Goal: Navigation & Orientation: Find specific page/section

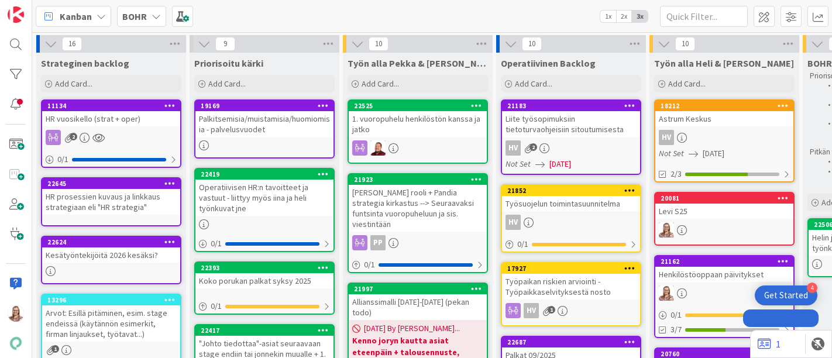
click at [154, 16] on icon at bounding box center [155, 16] width 9 height 9
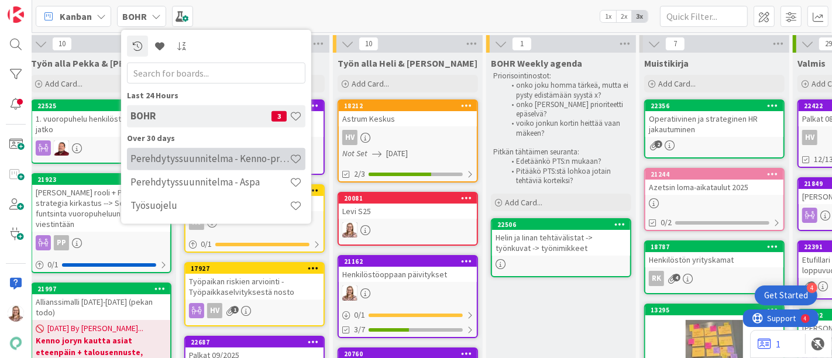
click at [207, 159] on h4 "Perehdytyssuunnitelma - Kenno-projari" at bounding box center [209, 159] width 159 height 12
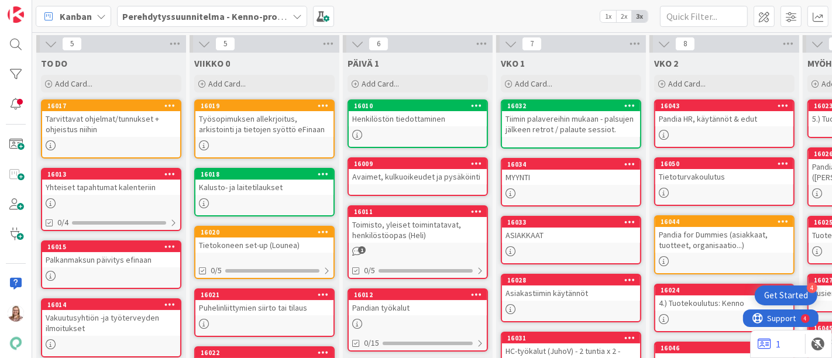
click at [390, 224] on div "Toimisto, yleiset toimintatavat, henkilöstöopas (Heli)" at bounding box center [418, 230] width 138 height 26
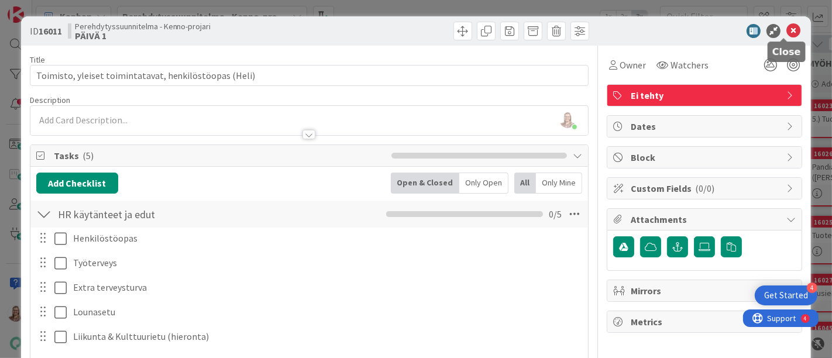
click at [787, 32] on icon at bounding box center [793, 31] width 14 height 14
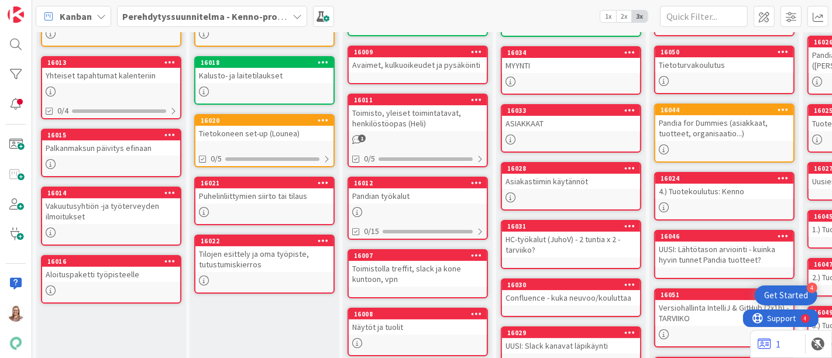
scroll to position [118, 0]
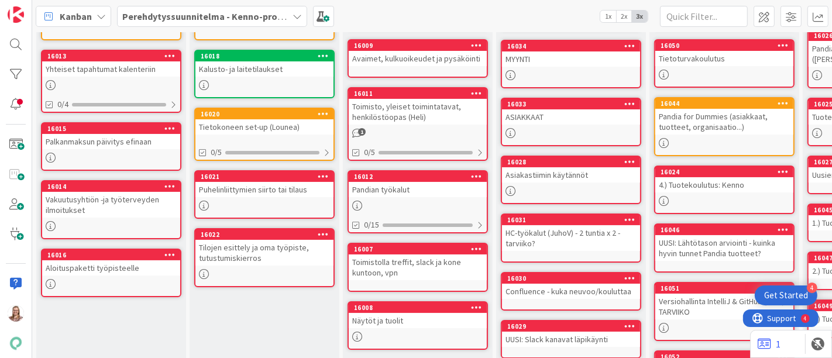
click at [295, 20] on icon at bounding box center [296, 16] width 9 height 9
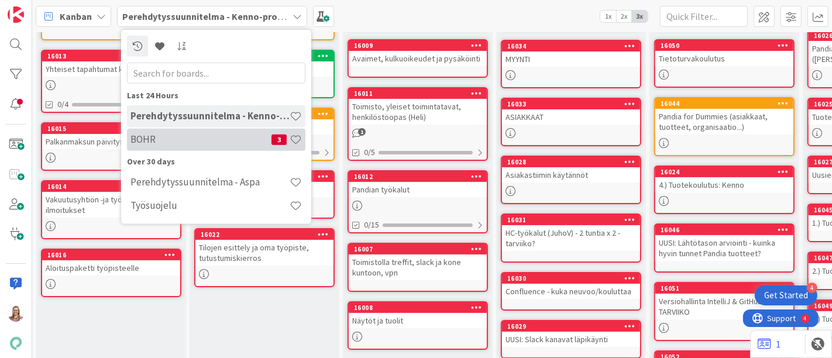
click at [212, 136] on h4 "BOHR" at bounding box center [200, 139] width 141 height 12
